Goal: Information Seeking & Learning: Find specific fact

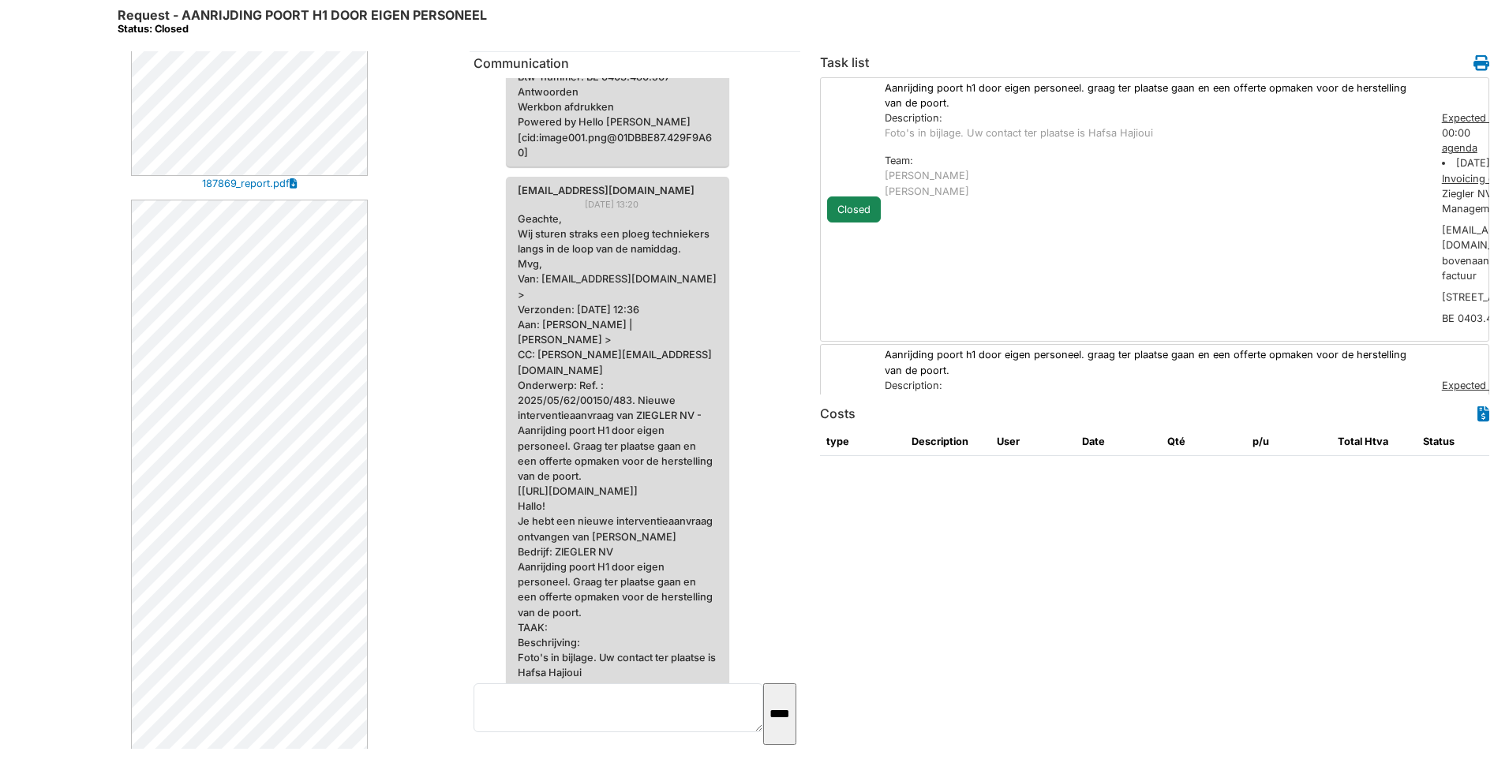
scroll to position [2605, 0]
drag, startPoint x: 799, startPoint y: 208, endPoint x: 793, endPoint y: 136, distance: 72.8
click at [793, 137] on div "Communication [EMAIL_ADDRESS][DOMAIN_NAME] [DATE] 13:03 Geachte, Wij sturen str…" at bounding box center [635, 400] width 331 height 698
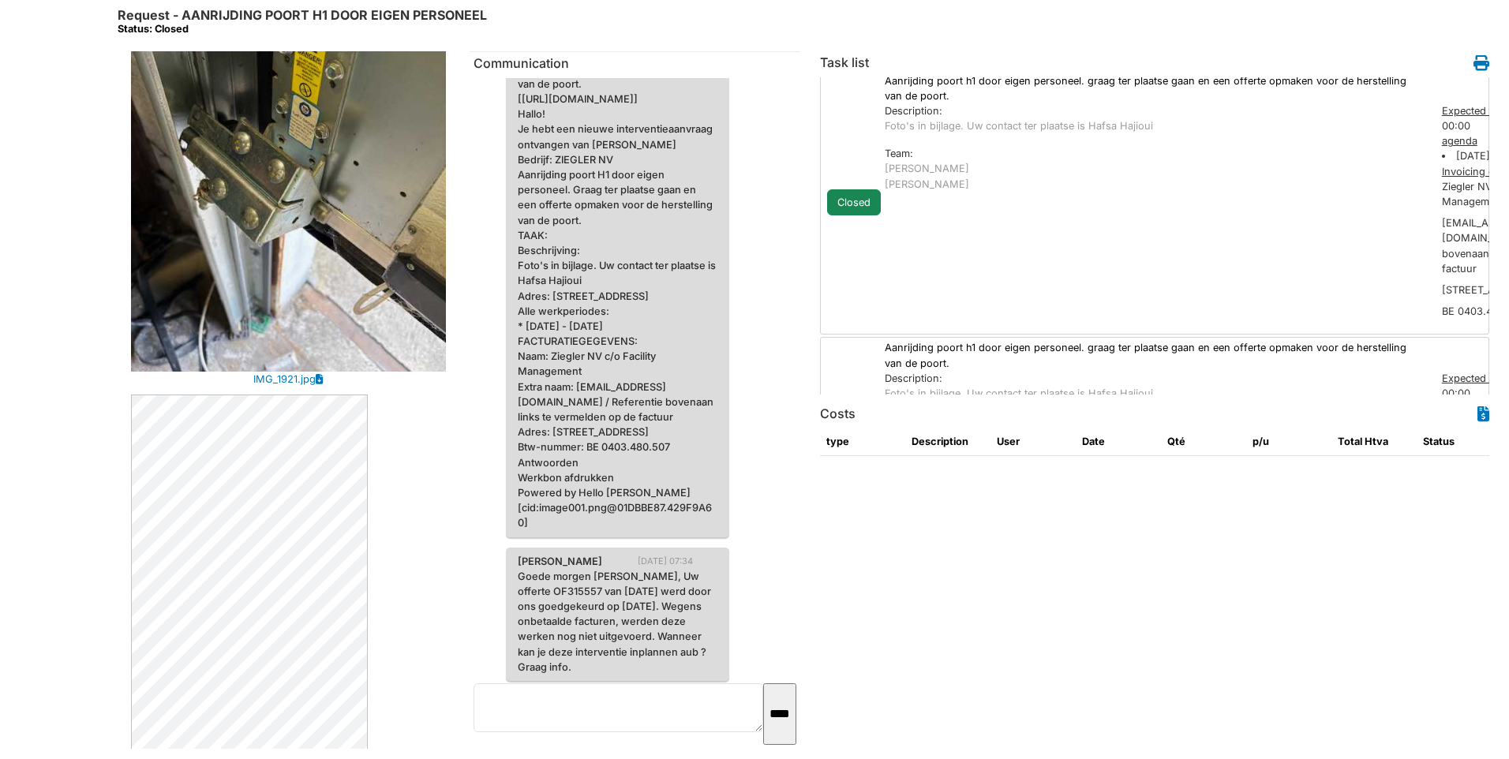
scroll to position [0, 0]
drag, startPoint x: 1351, startPoint y: 260, endPoint x: 1003, endPoint y: 208, distance: 351.9
click at [967, 212] on div "Description: Foto's in bijlage. Uw contact ter plaatse is Hafsa Hajioui Team: […" at bounding box center [1155, 224] width 557 height 228
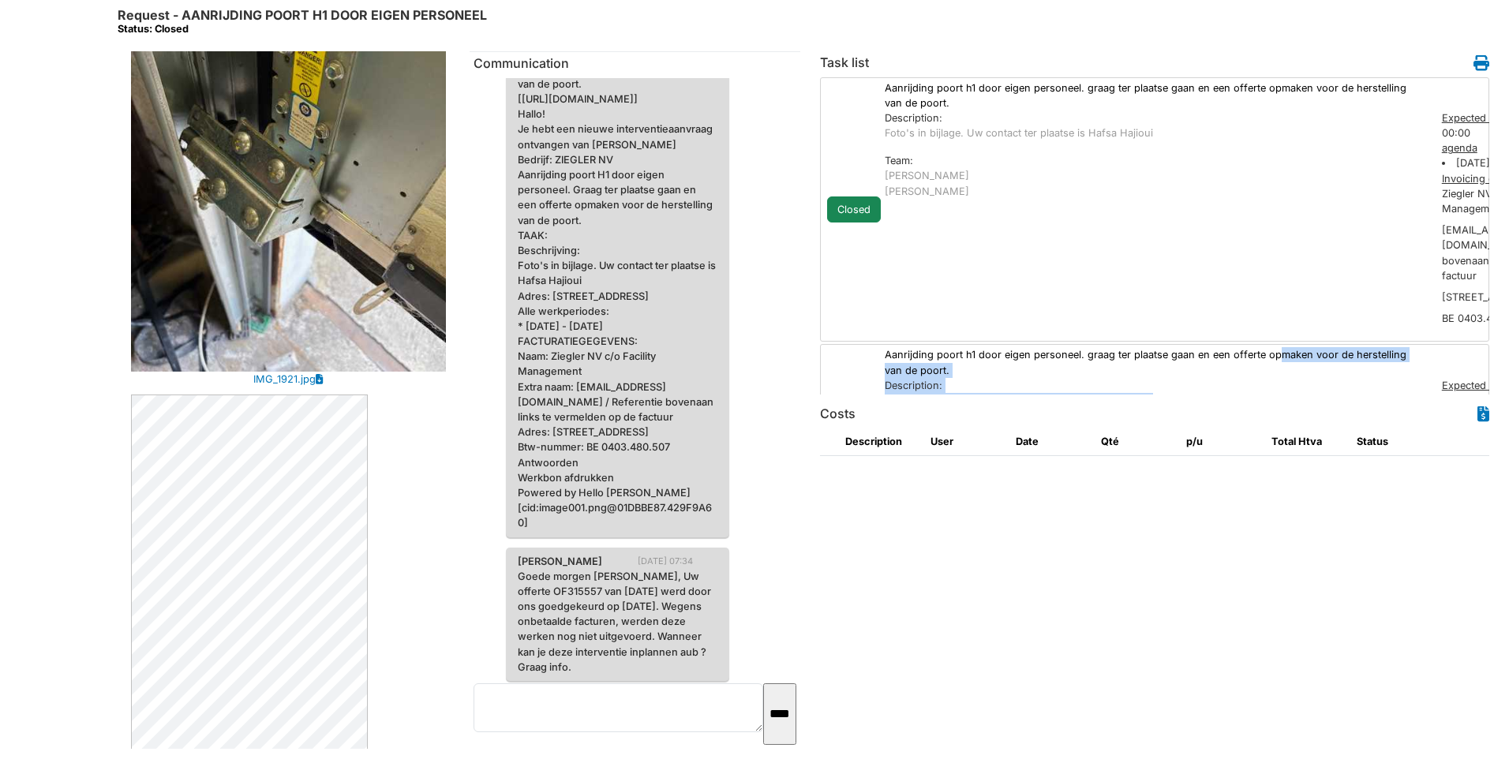
drag, startPoint x: 1213, startPoint y: 373, endPoint x: 1213, endPoint y: 344, distance: 29.2
click at [1213, 347] on div "Aanrijding poort h1 door eigen personeel. graag ter plaatse gaan en een offerte…" at bounding box center [1248, 476] width 727 height 259
drag, startPoint x: 1213, startPoint y: 344, endPoint x: 1088, endPoint y: 185, distance: 202.9
click at [1088, 185] on div "[PERSON_NAME]" at bounding box center [1155, 191] width 541 height 15
drag, startPoint x: 1043, startPoint y: 305, endPoint x: 1225, endPoint y: 287, distance: 182.4
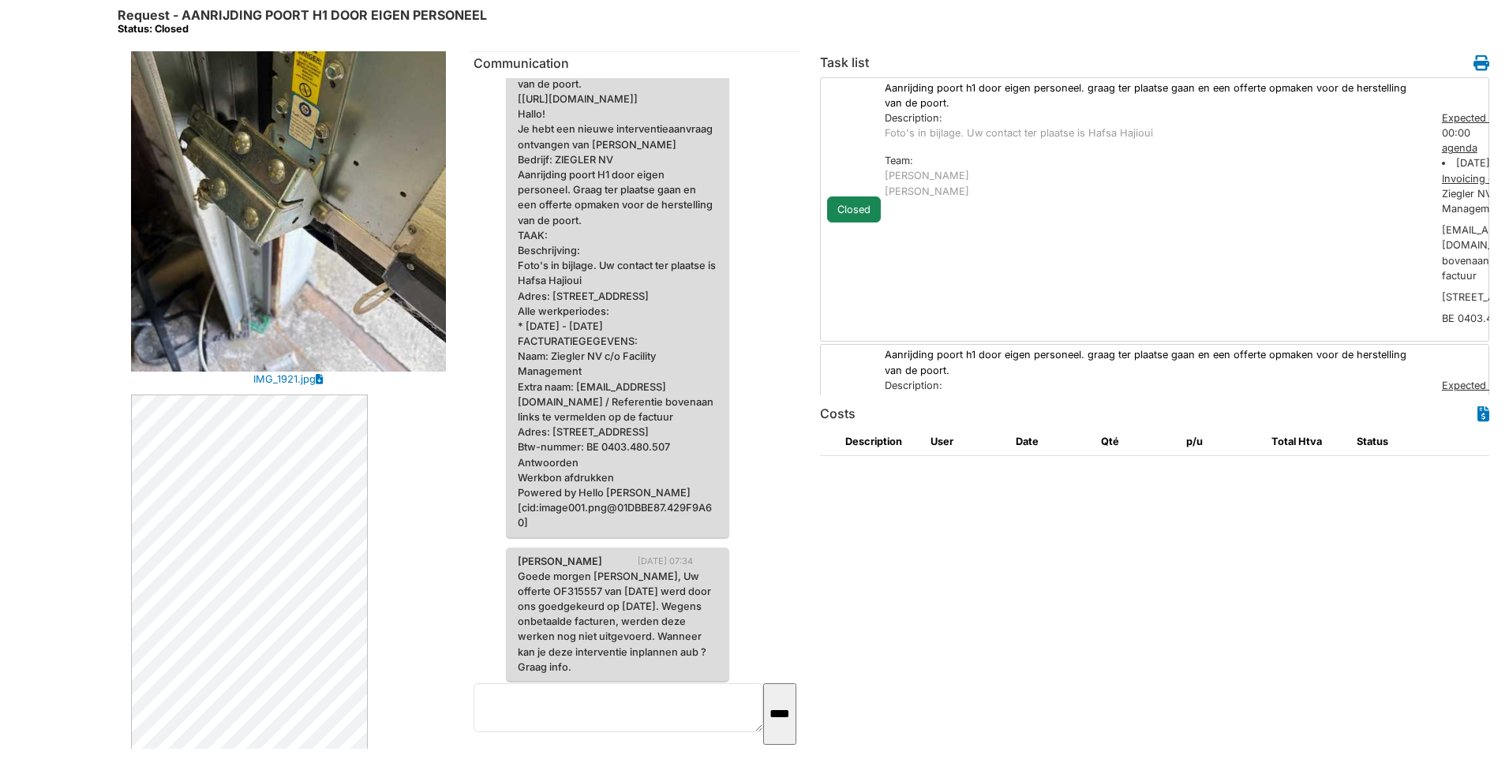
click at [1225, 287] on div "Description: Foto's in bijlage. Uw contact ter plaatse is Hafsa Hajioui Team: […" at bounding box center [1155, 224] width 557 height 228
click at [1463, 118] on div "Expected duration" at bounding box center [1527, 117] width 170 height 15
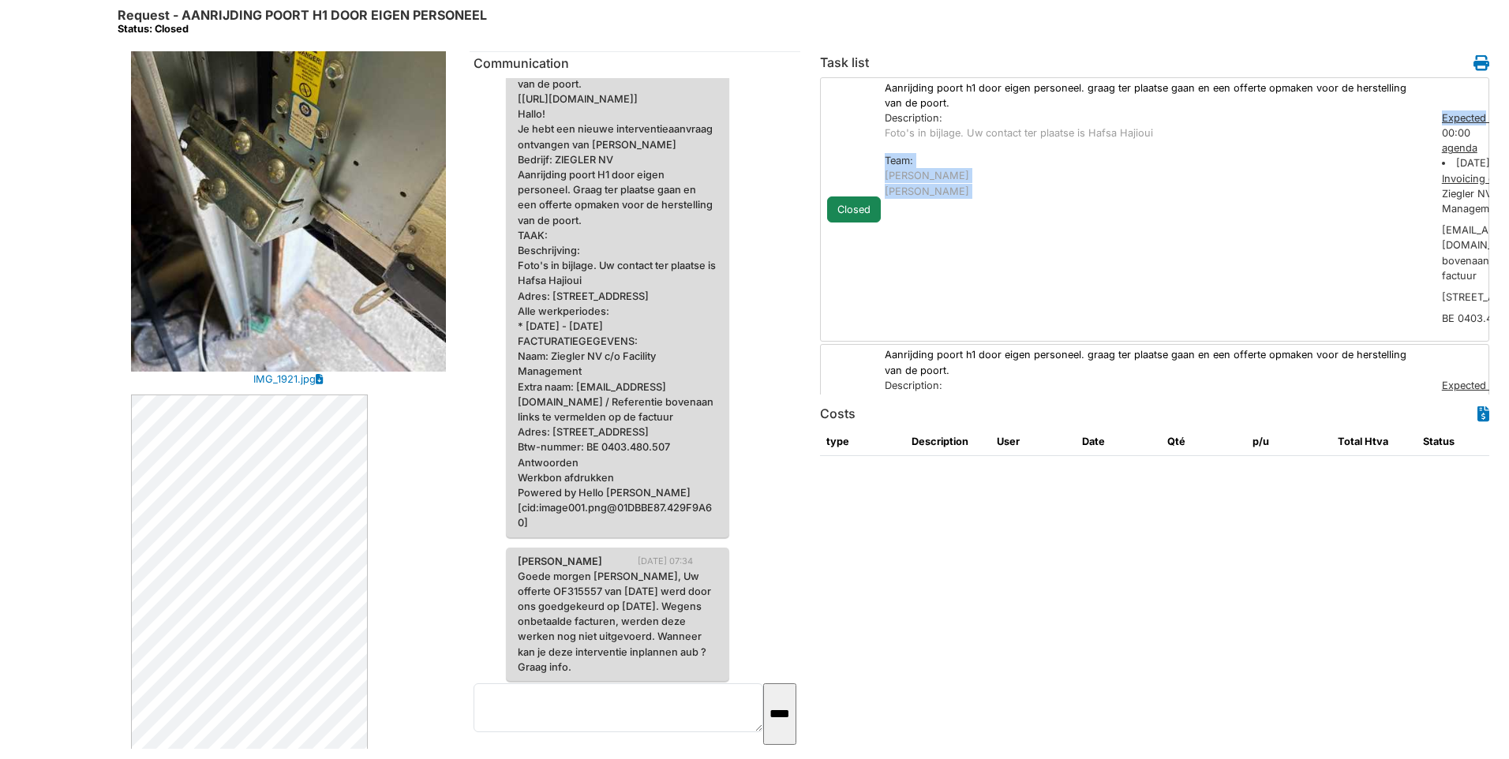
drag, startPoint x: 1463, startPoint y: 118, endPoint x: 1243, endPoint y: 126, distance: 219.6
click at [1243, 126] on div "Description: Foto's in bijlage. Uw contact ter plaatse is Hafsa Hajioui Team: […" at bounding box center [1248, 224] width 743 height 228
drag, startPoint x: 1243, startPoint y: 126, endPoint x: 1063, endPoint y: 132, distance: 180.0
click at [1063, 132] on p "Foto's in bijlage. Uw contact ter plaatse is Hafsa Hajioui" at bounding box center [1155, 132] width 541 height 15
